Goal: Answer question/provide support: Share knowledge or assist other users

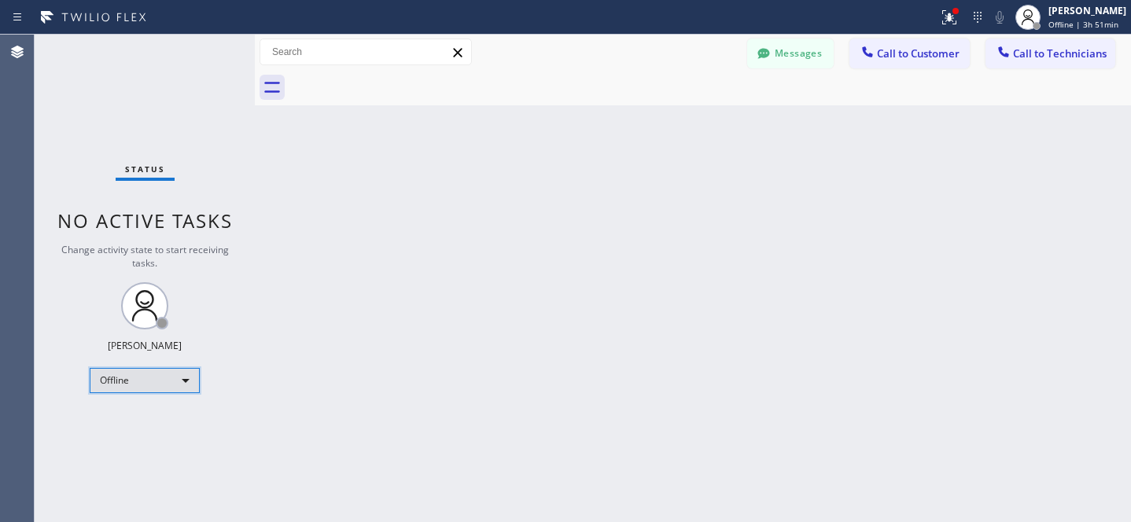
click at [139, 386] on div "Offline" at bounding box center [145, 380] width 110 height 25
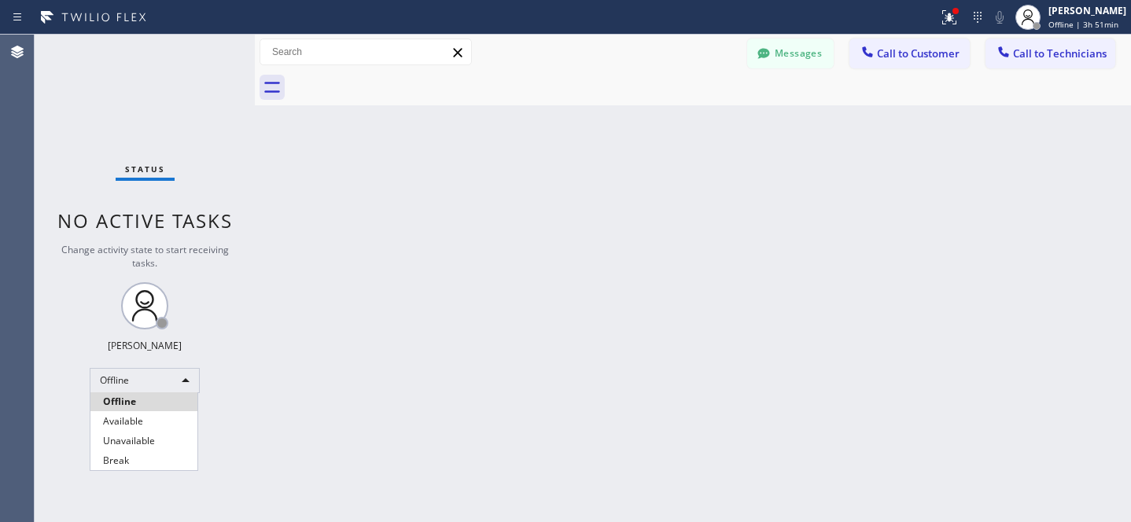
click at [137, 427] on li "Available" at bounding box center [143, 421] width 107 height 19
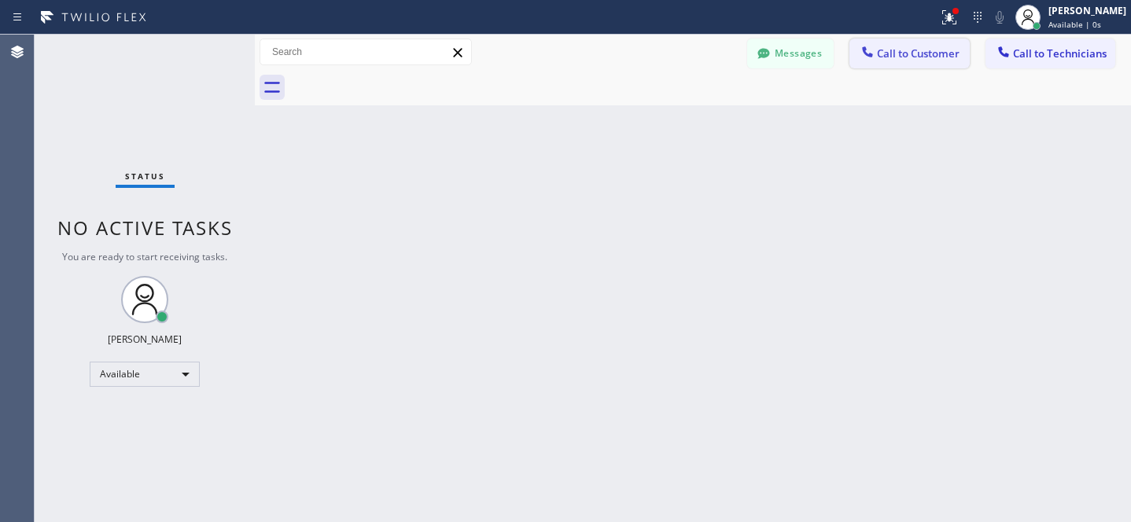
click at [918, 57] on span "Call to Customer" at bounding box center [918, 53] width 83 height 14
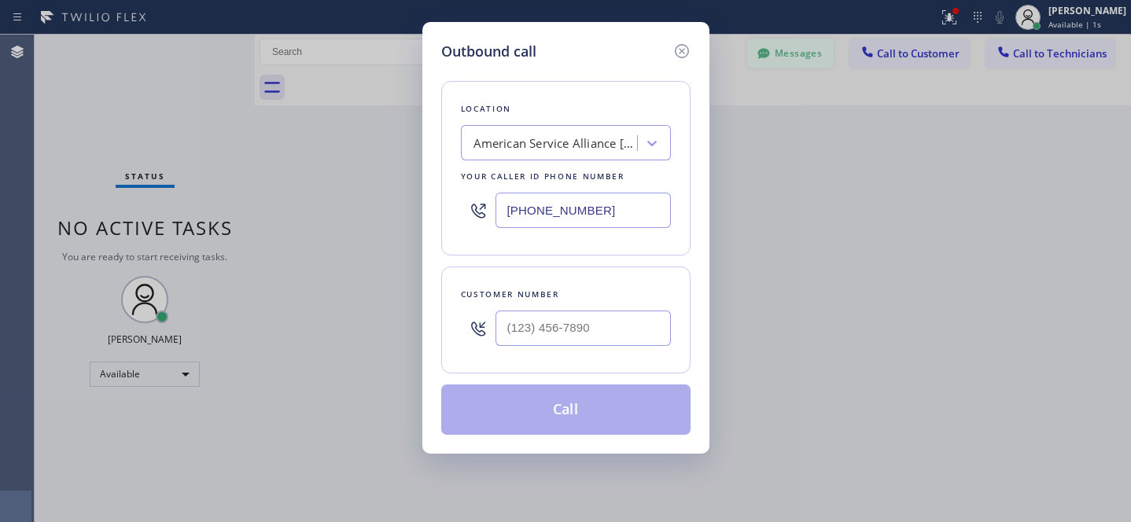
drag, startPoint x: 682, startPoint y: 48, endPoint x: 799, endPoint y: 58, distance: 117.7
click at [682, 48] on icon at bounding box center [682, 51] width 19 height 19
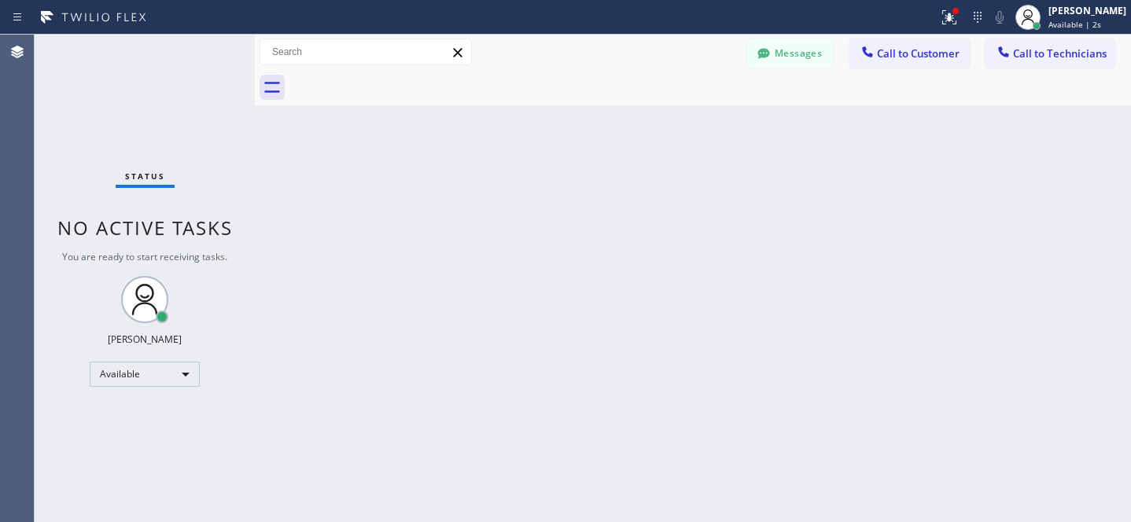
click at [1027, 52] on span "Call to Technicians" at bounding box center [1060, 53] width 94 height 14
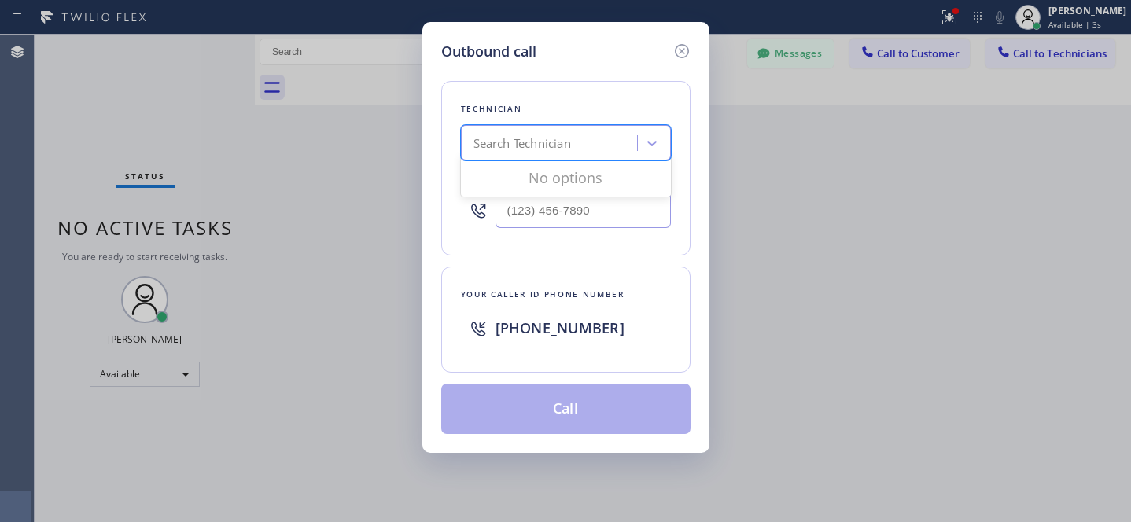
click at [537, 144] on div "Search Technician" at bounding box center [523, 144] width 98 height 18
type input "la art"
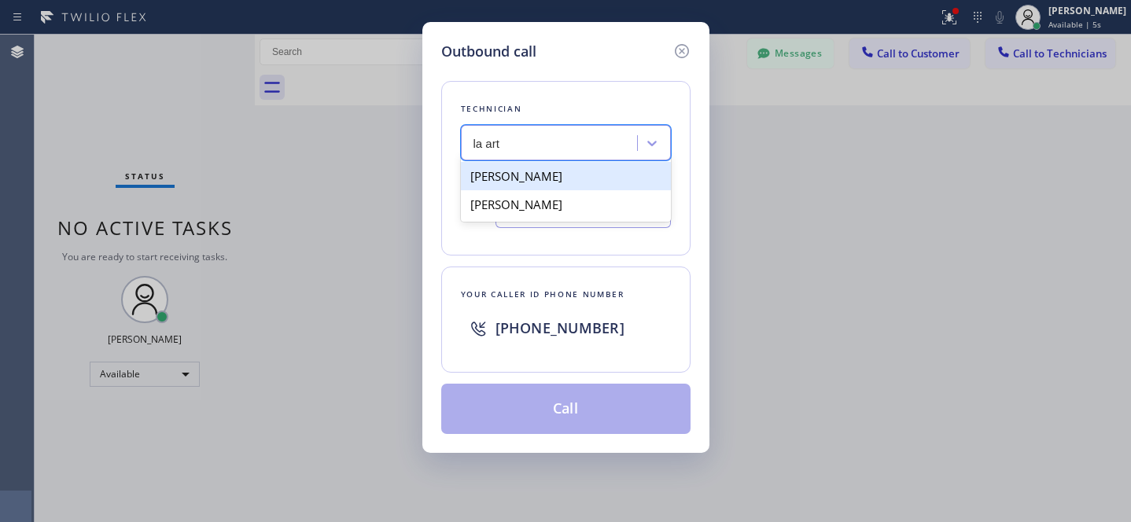
click at [496, 179] on div "[PERSON_NAME]" at bounding box center [566, 176] width 210 height 28
type input "[PHONE_NUMBER]"
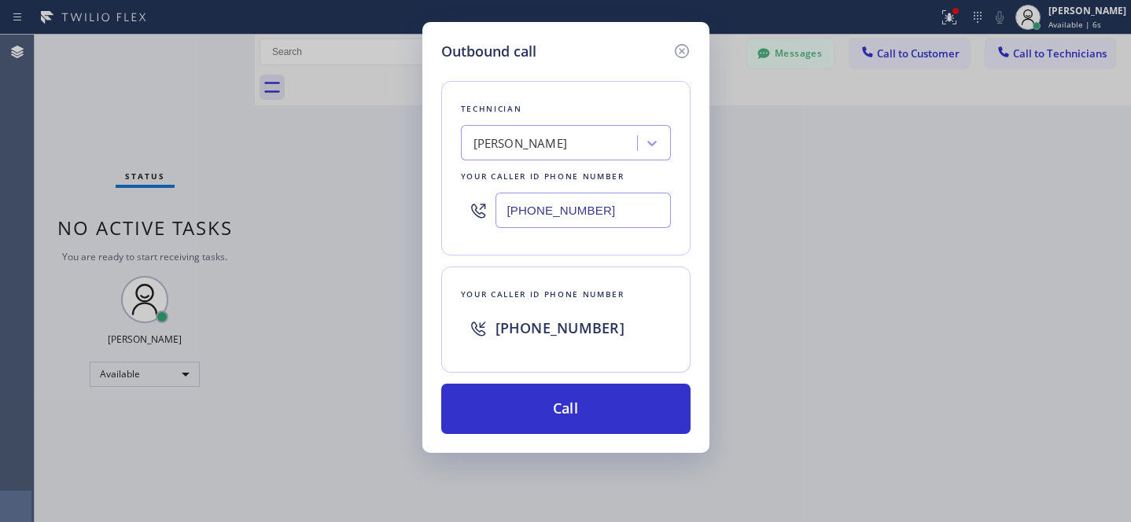
drag, startPoint x: 592, startPoint y: 397, endPoint x: 682, endPoint y: 462, distance: 110.5
click at [592, 397] on button "Call" at bounding box center [565, 409] width 249 height 50
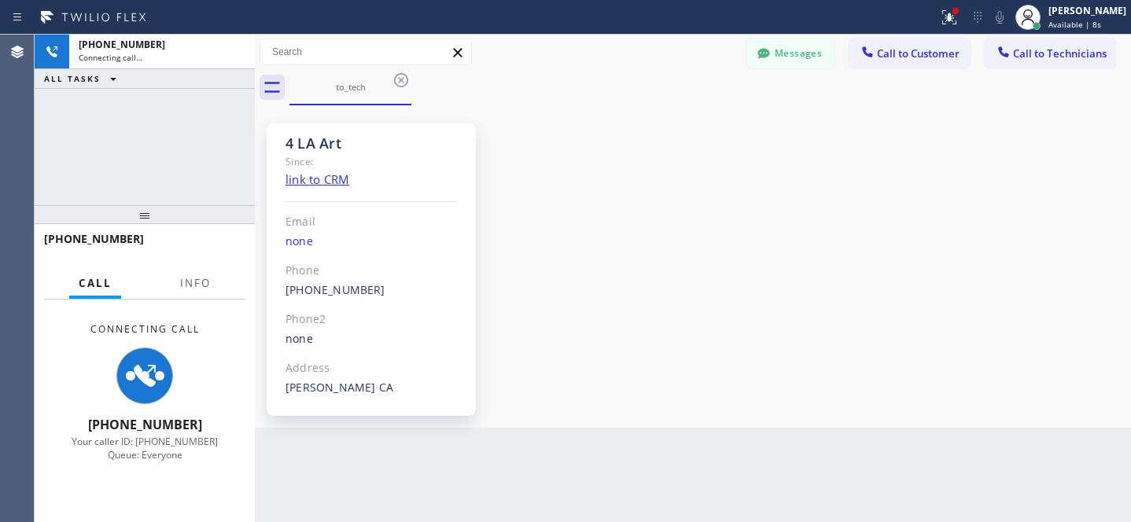
scroll to position [114, 0]
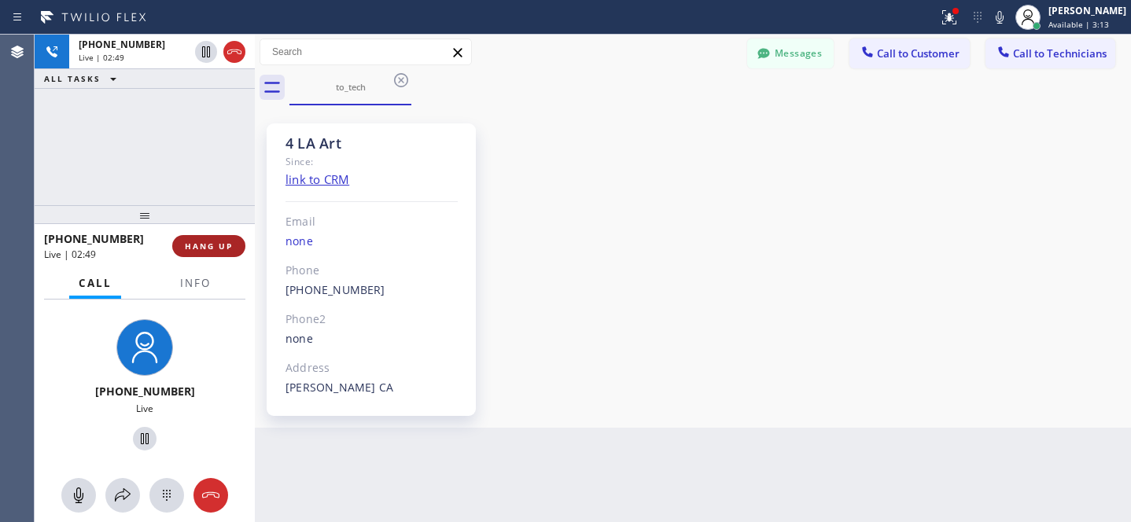
click at [216, 247] on span "HANG UP" at bounding box center [209, 246] width 48 height 11
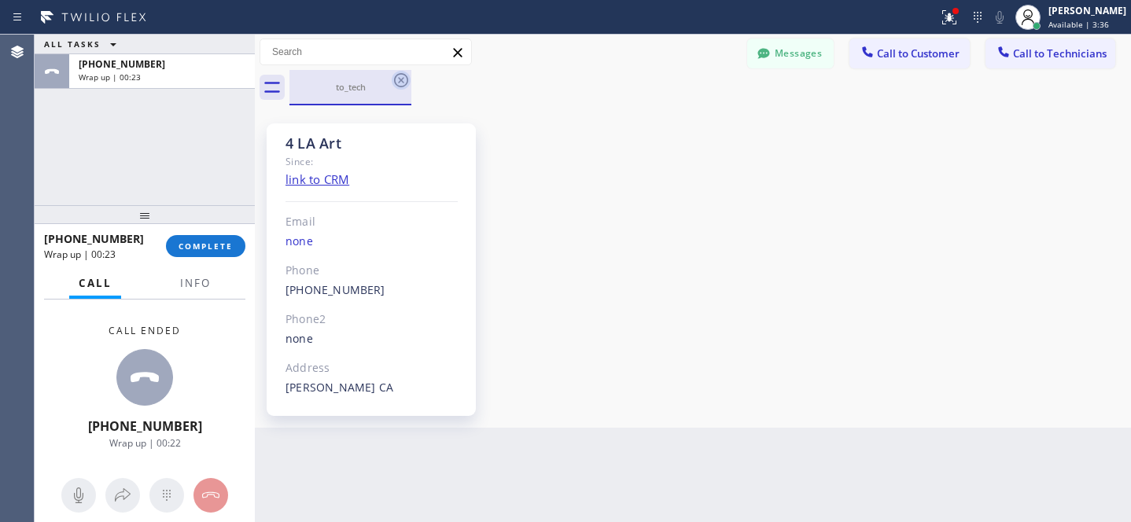
click at [397, 72] on icon at bounding box center [401, 80] width 19 height 19
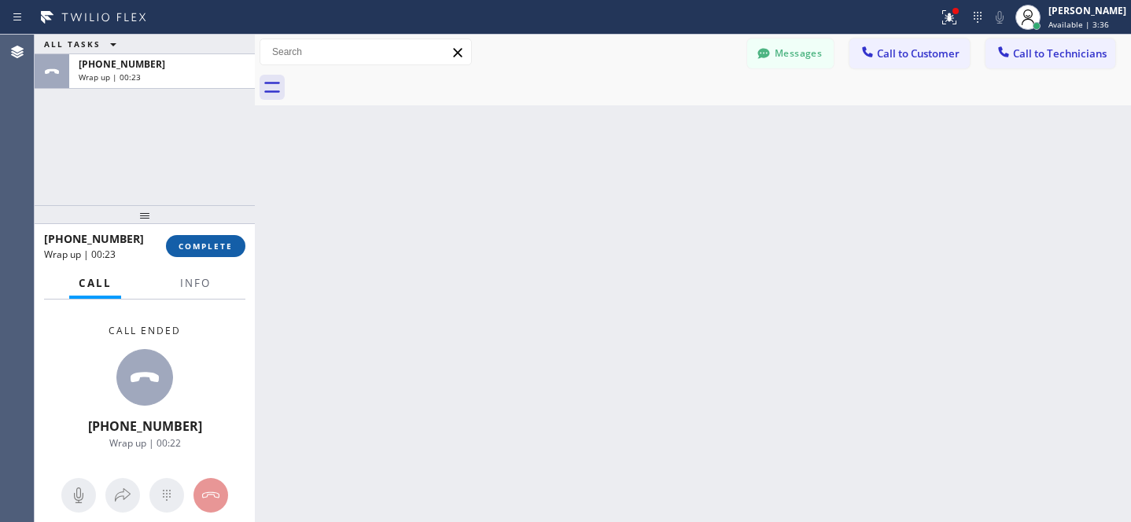
click at [215, 238] on button "COMPLETE" at bounding box center [205, 246] width 79 height 22
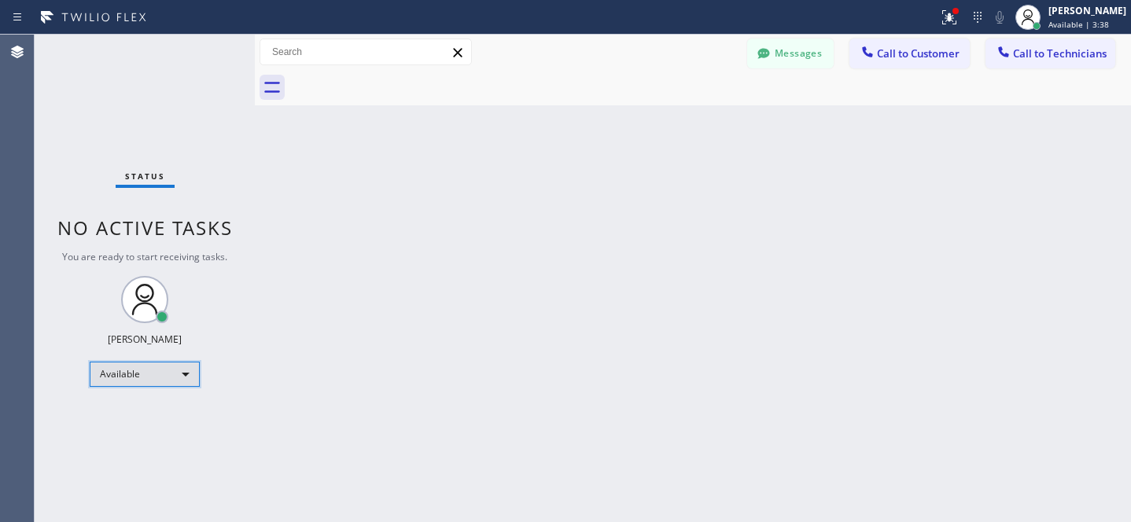
click at [133, 371] on div "Available" at bounding box center [145, 374] width 110 height 25
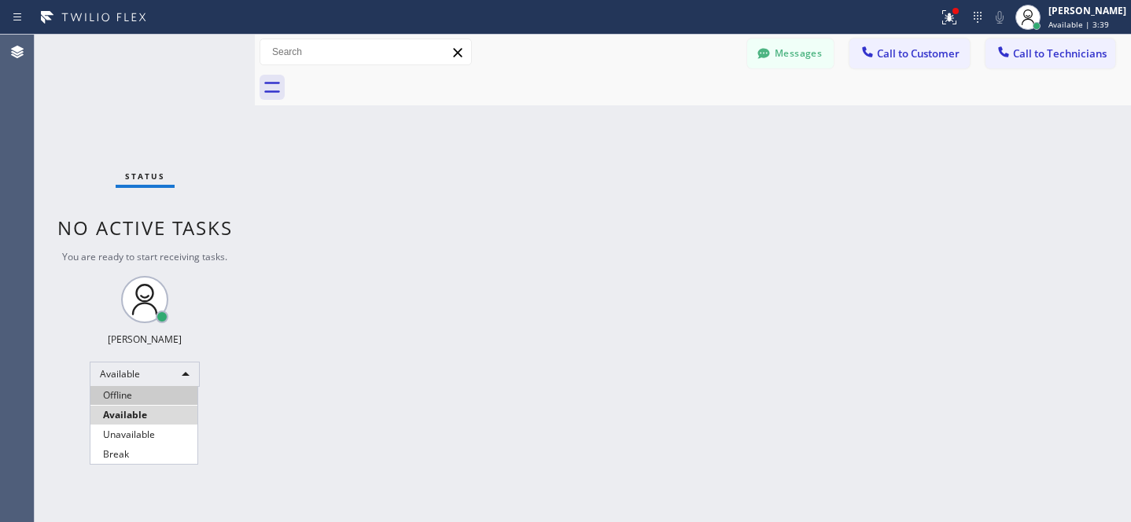
click at [135, 393] on li "Offline" at bounding box center [143, 395] width 107 height 19
